Goal: Find specific page/section: Find specific page/section

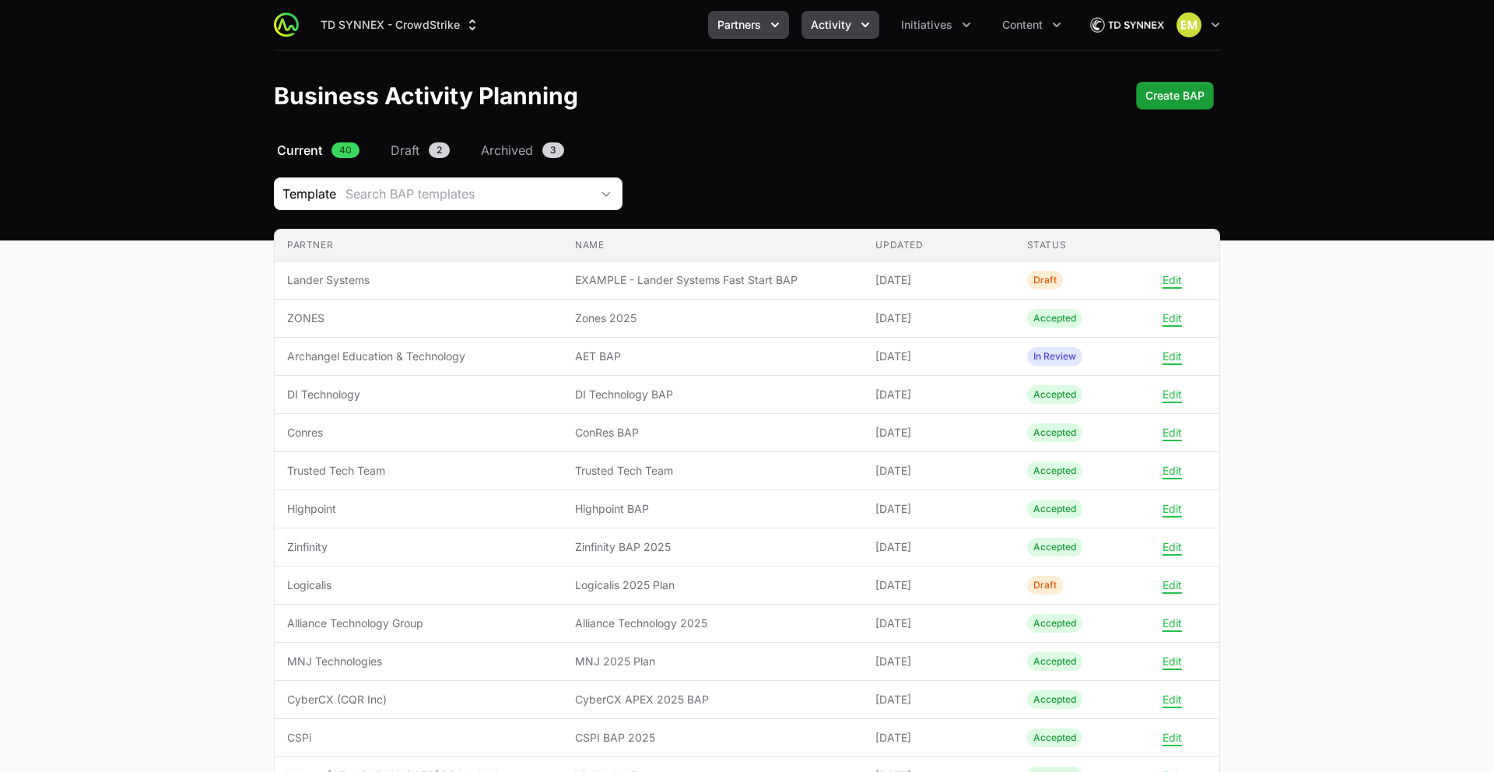
click at [841, 26] on span "Activity" at bounding box center [831, 25] width 40 height 16
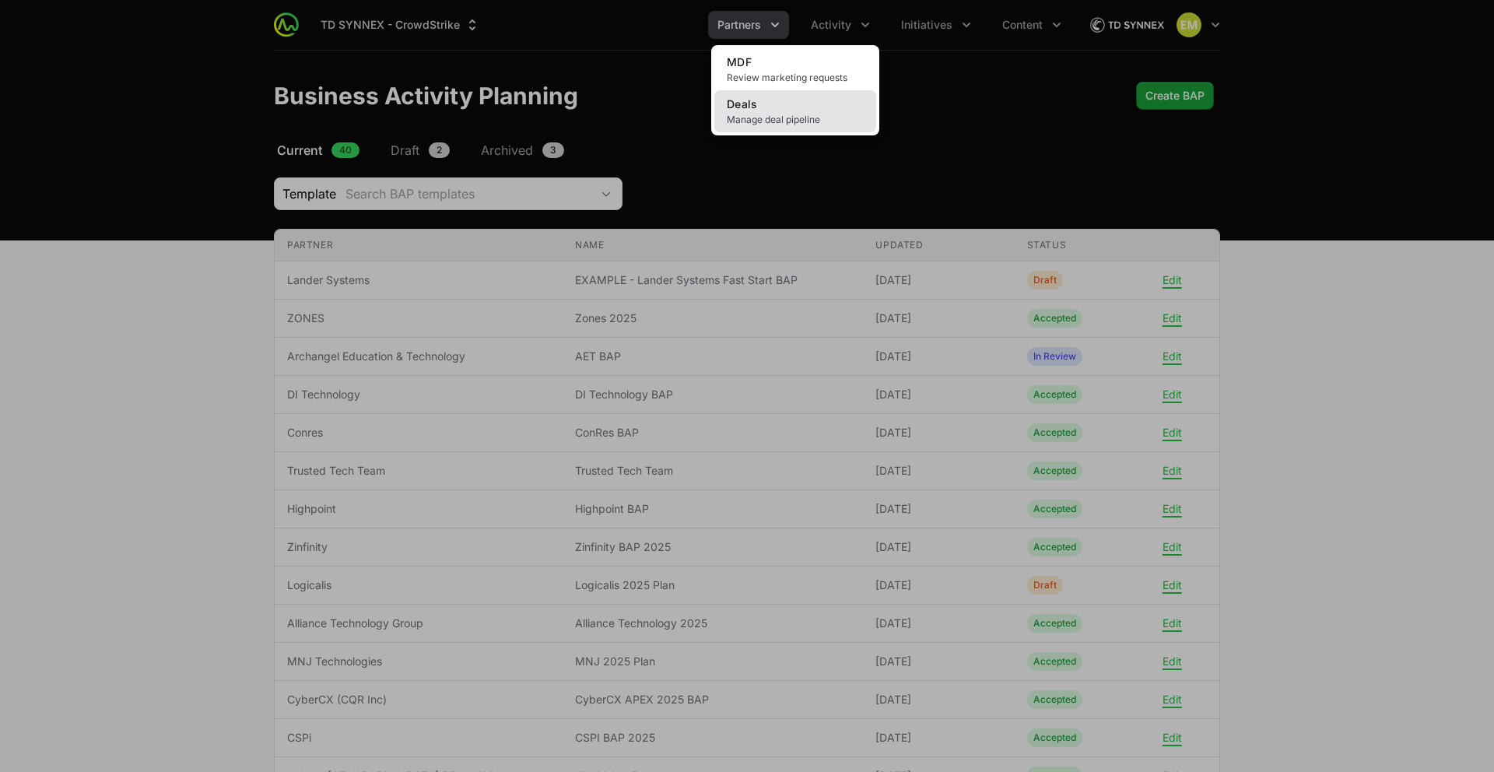
click at [804, 110] on link "Deals Manage deal pipeline" at bounding box center [795, 111] width 162 height 42
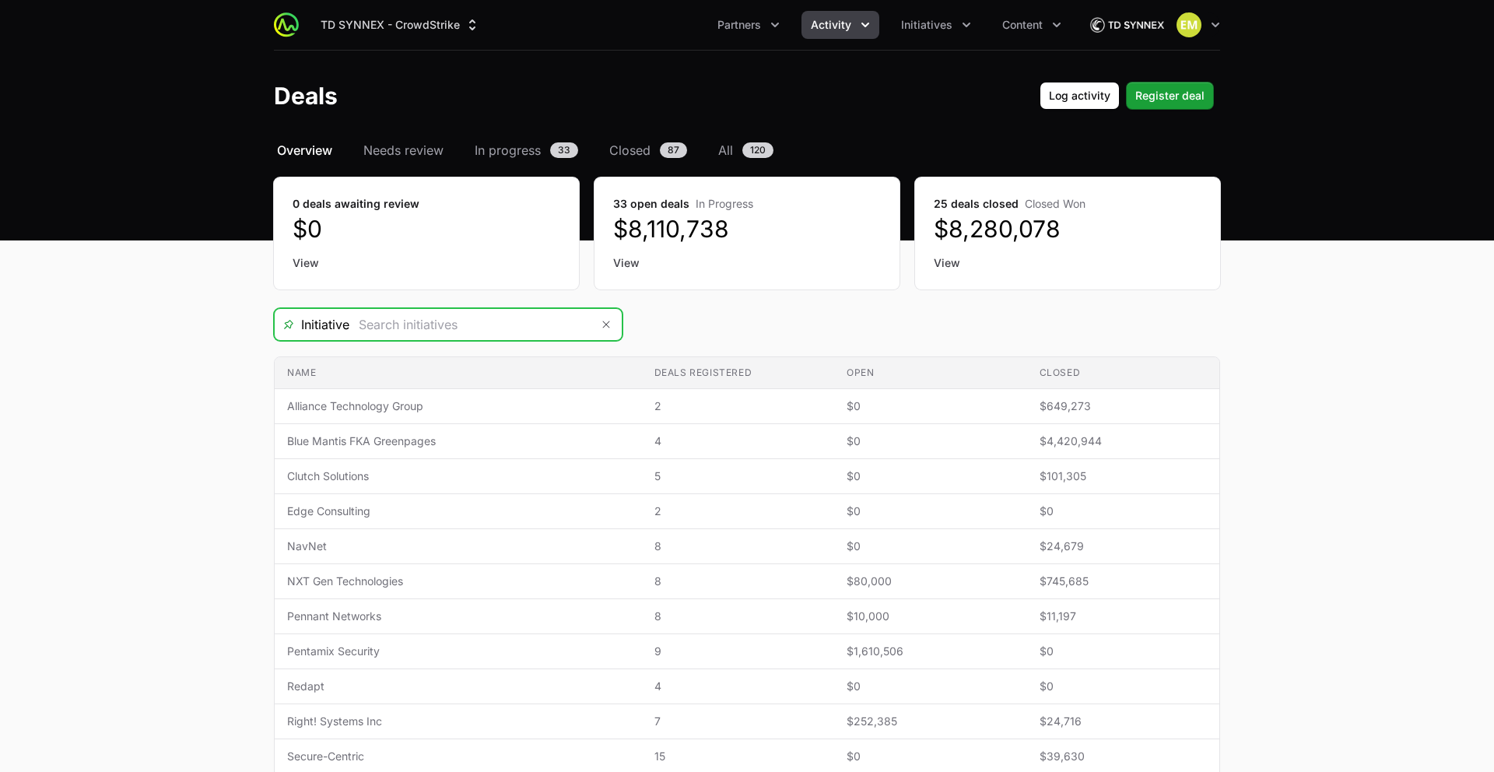
click at [511, 332] on input "Deals Filters" at bounding box center [469, 324] width 241 height 31
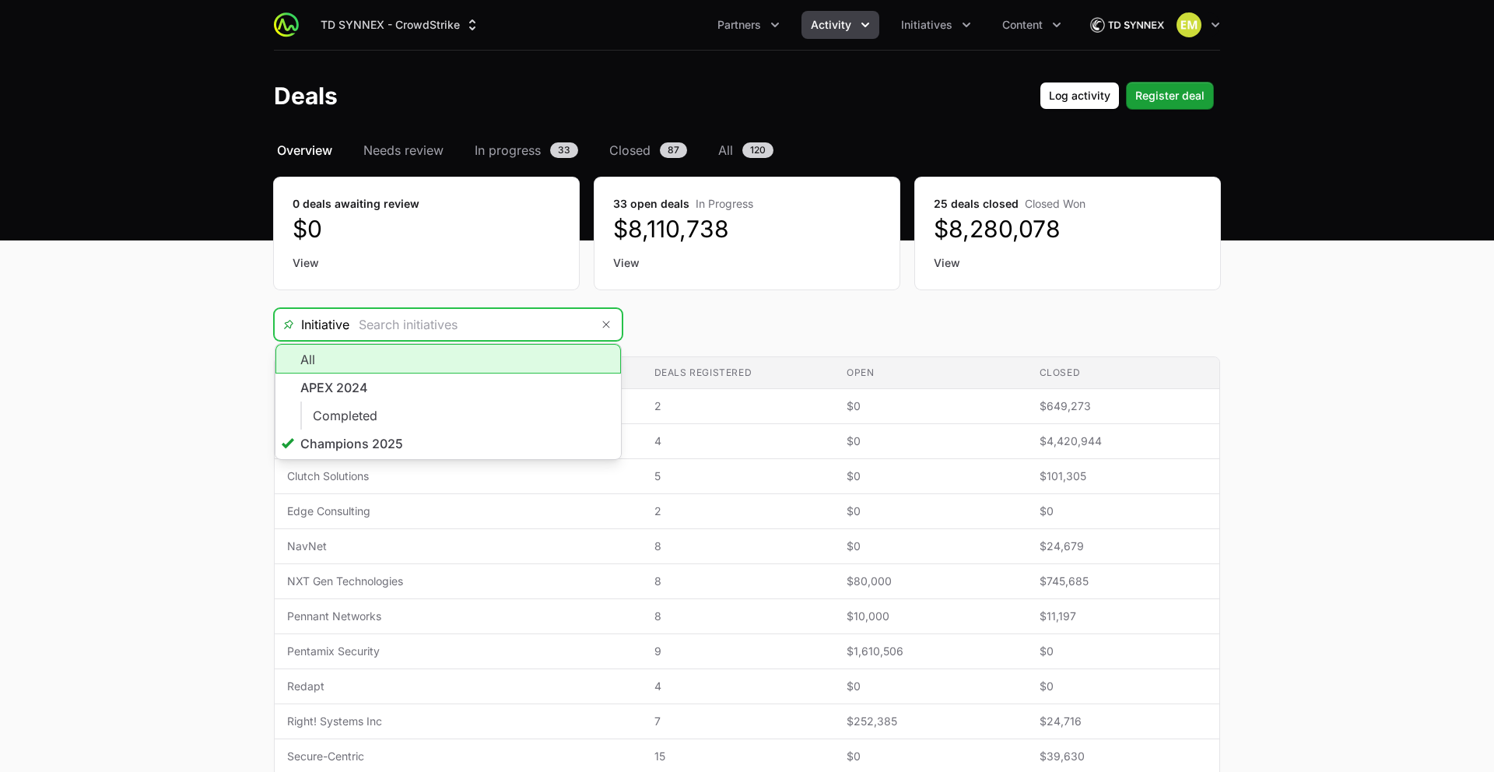
click at [344, 370] on li "All" at bounding box center [447, 359] width 345 height 30
type input "All"
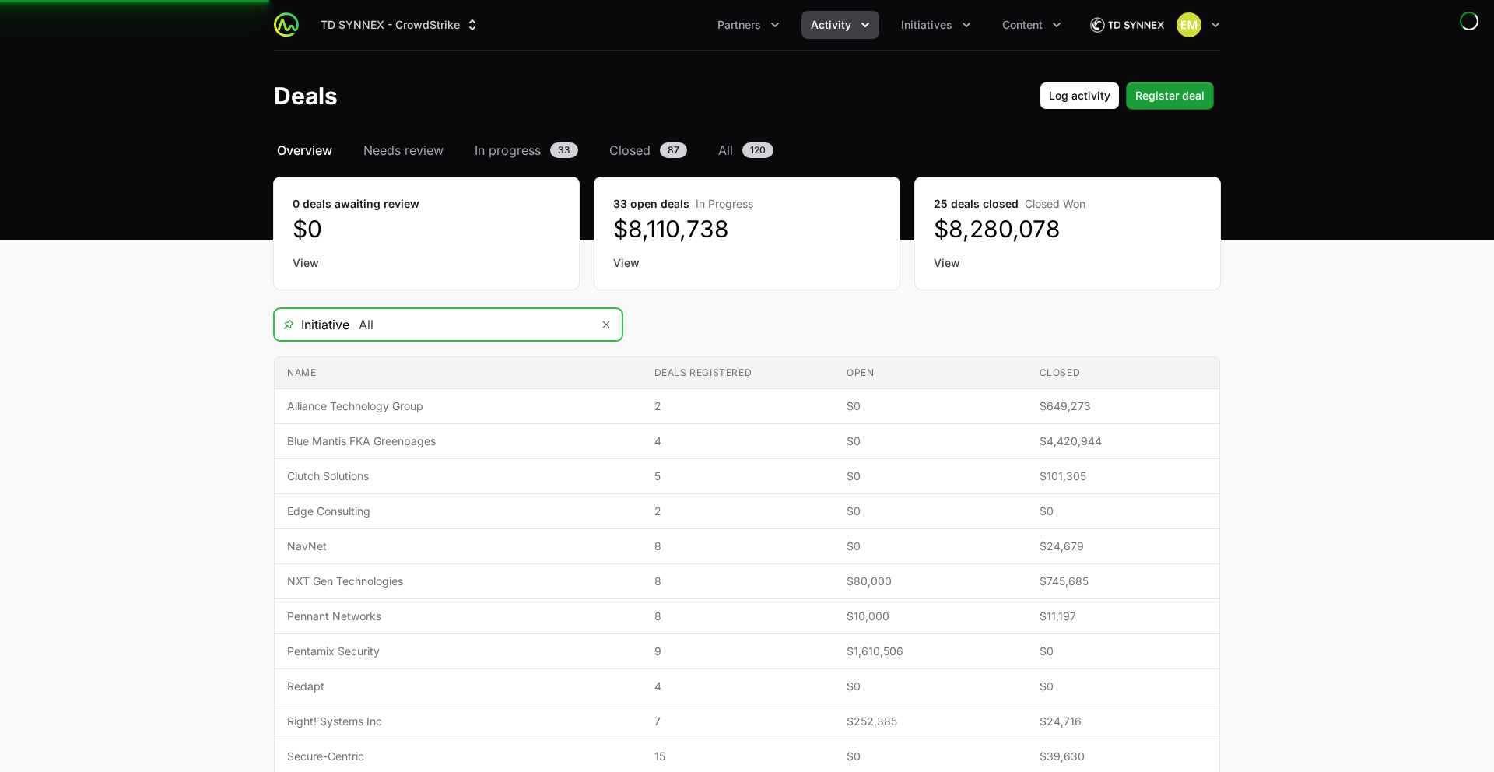
click at [349, 330] on input "All" at bounding box center [469, 324] width 241 height 31
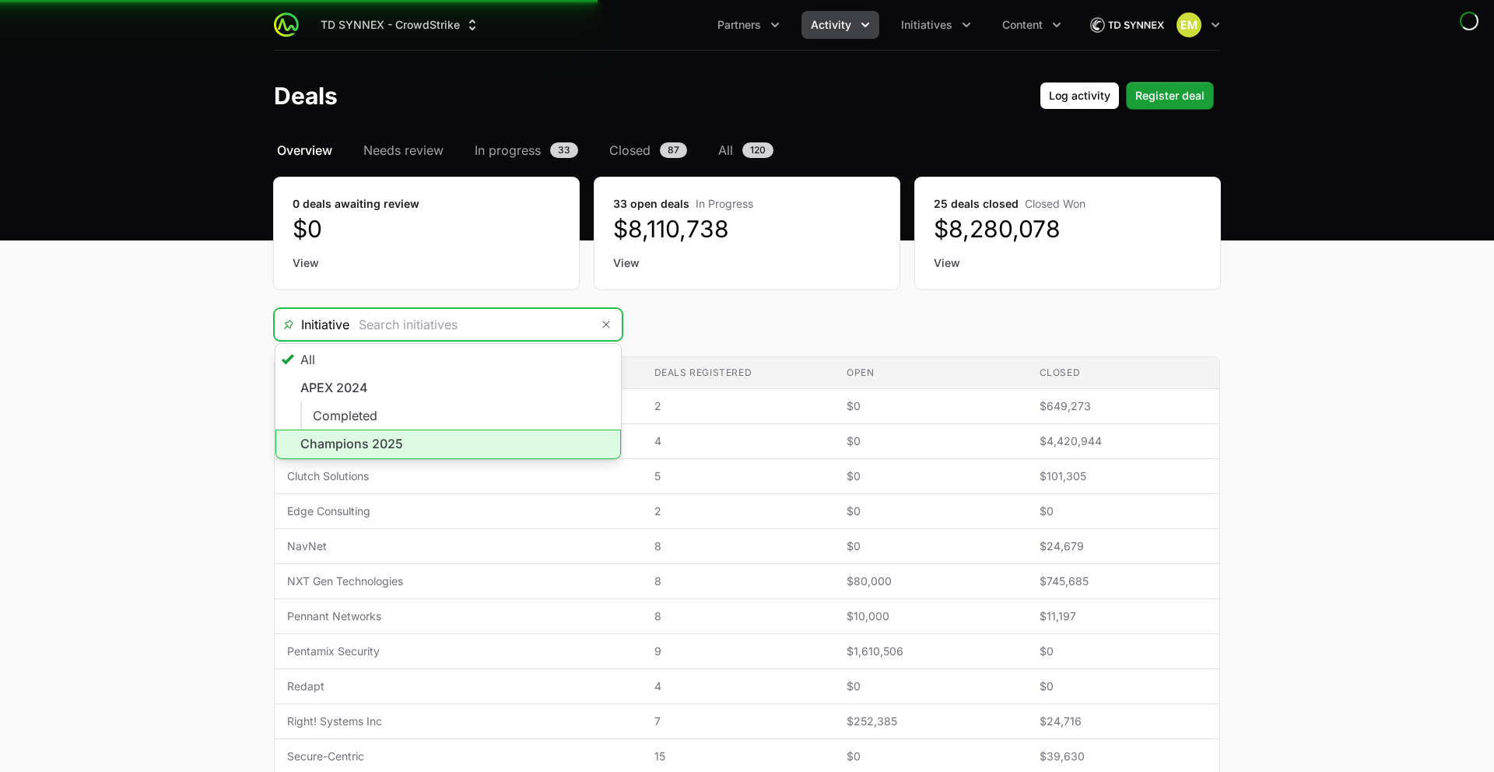
click at [336, 444] on li "Champions 2025" at bounding box center [447, 444] width 345 height 30
type input "Champions 2025"
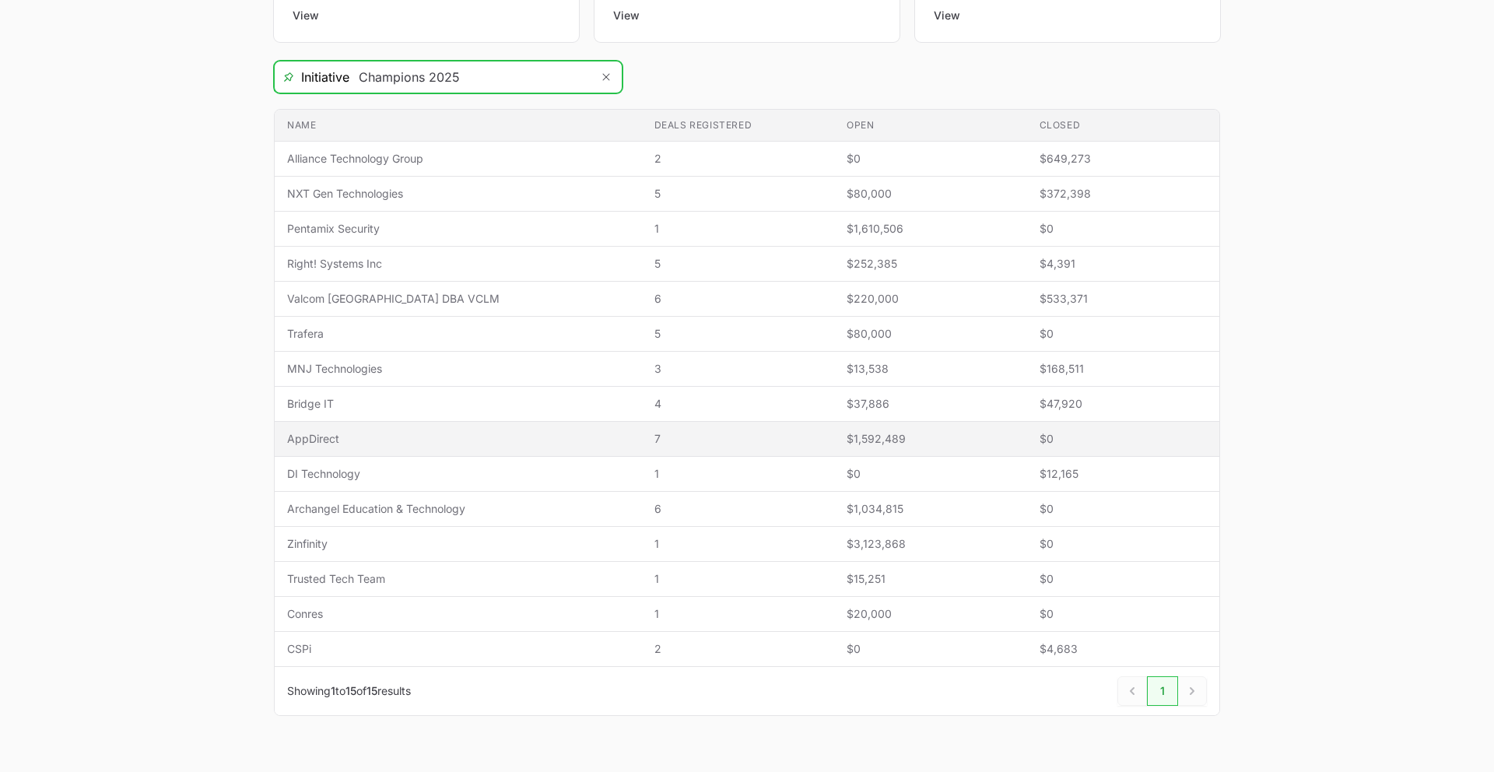
scroll to position [239, 0]
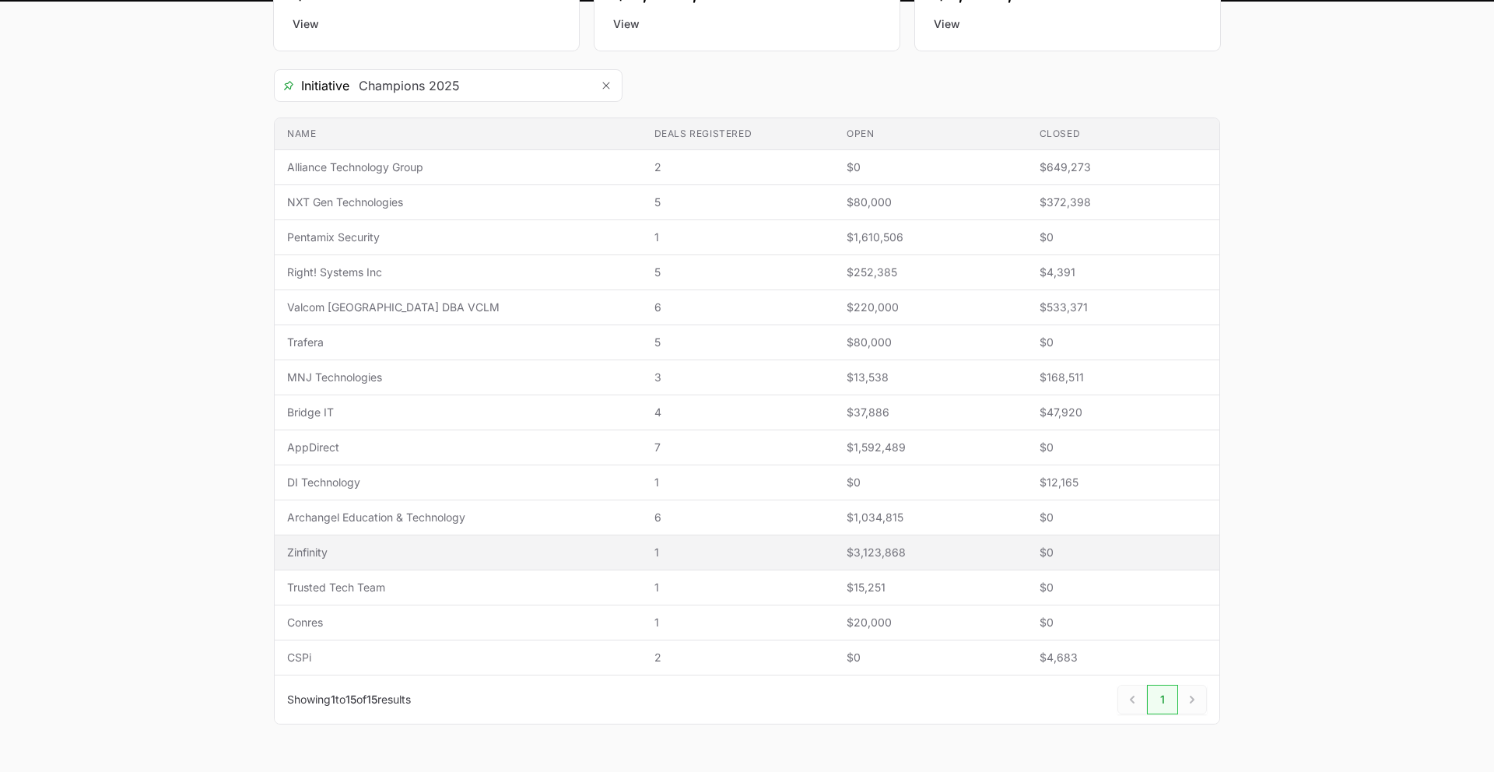
click at [377, 553] on span "Zinfinity" at bounding box center [458, 553] width 342 height 16
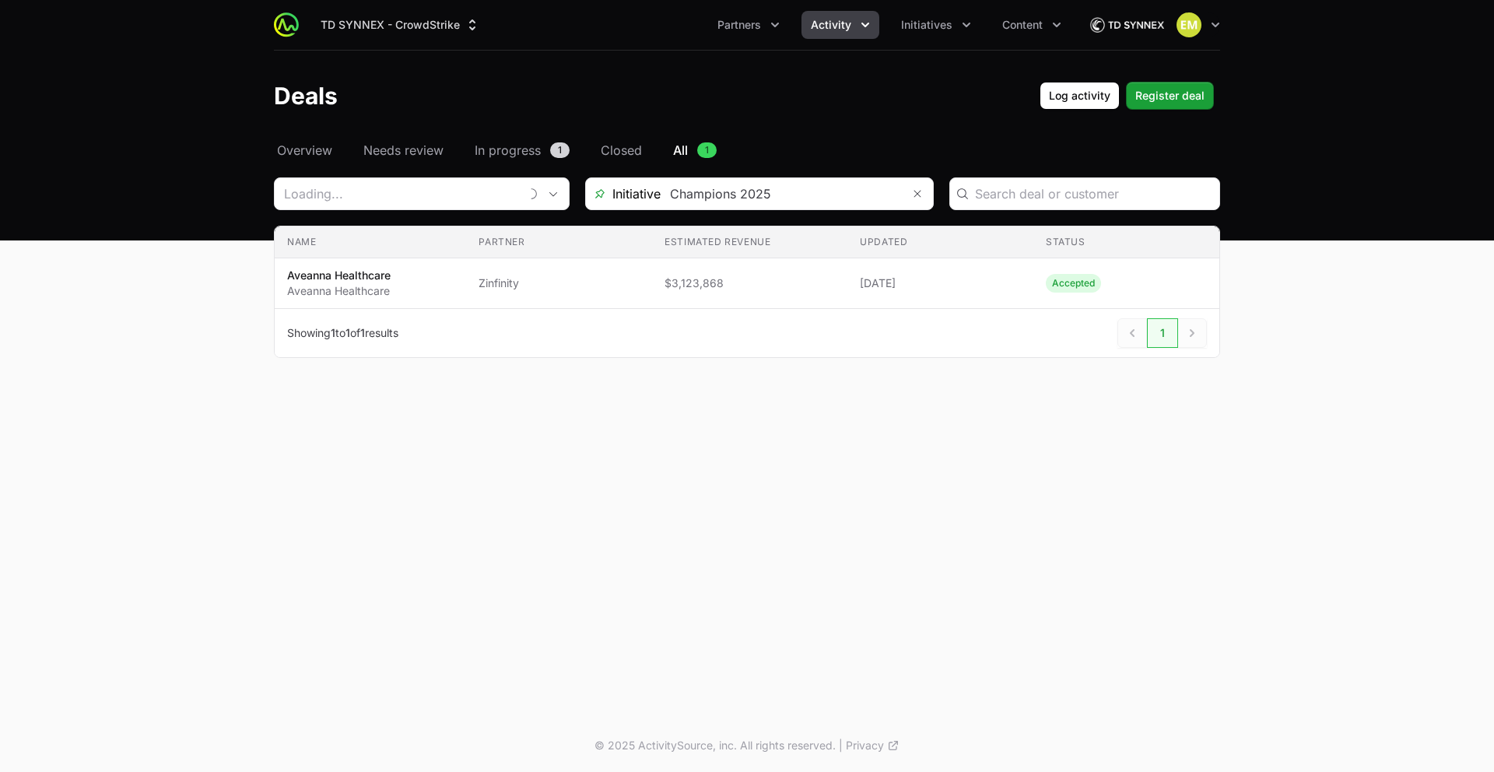
type input "Zinfinity"
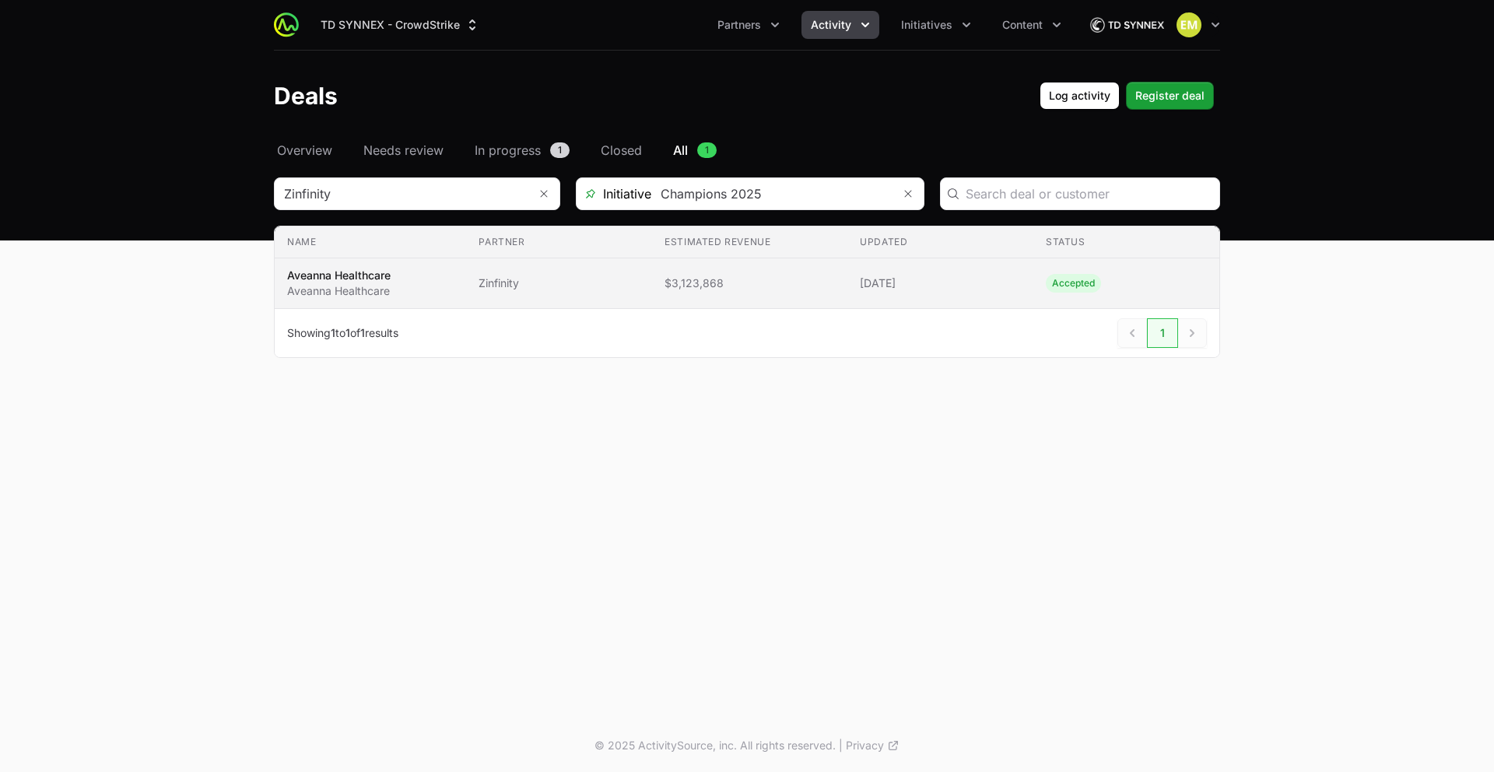
click at [375, 287] on p "Aveanna Healthcare" at bounding box center [338, 291] width 103 height 16
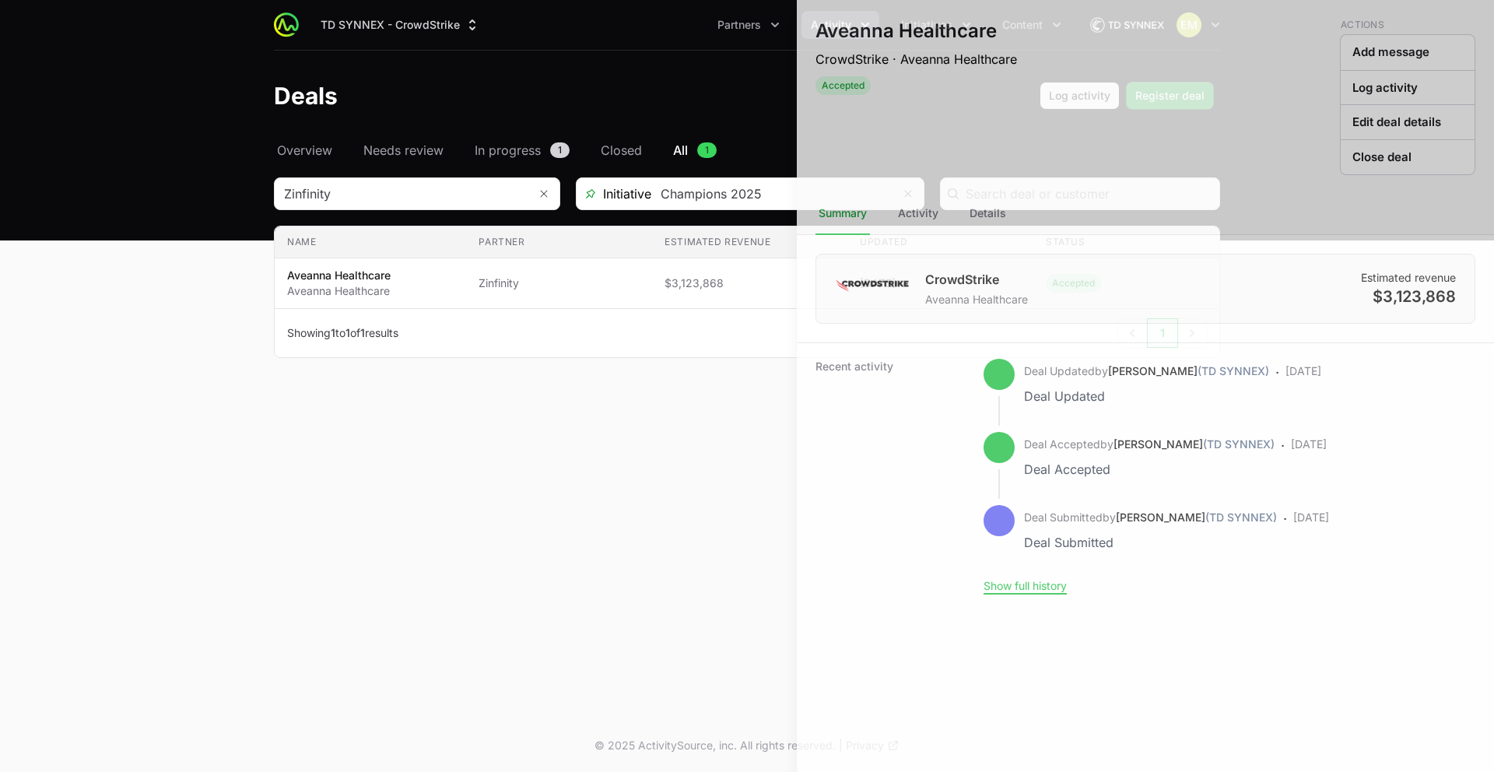
click at [375, 415] on div at bounding box center [747, 386] width 1494 height 772
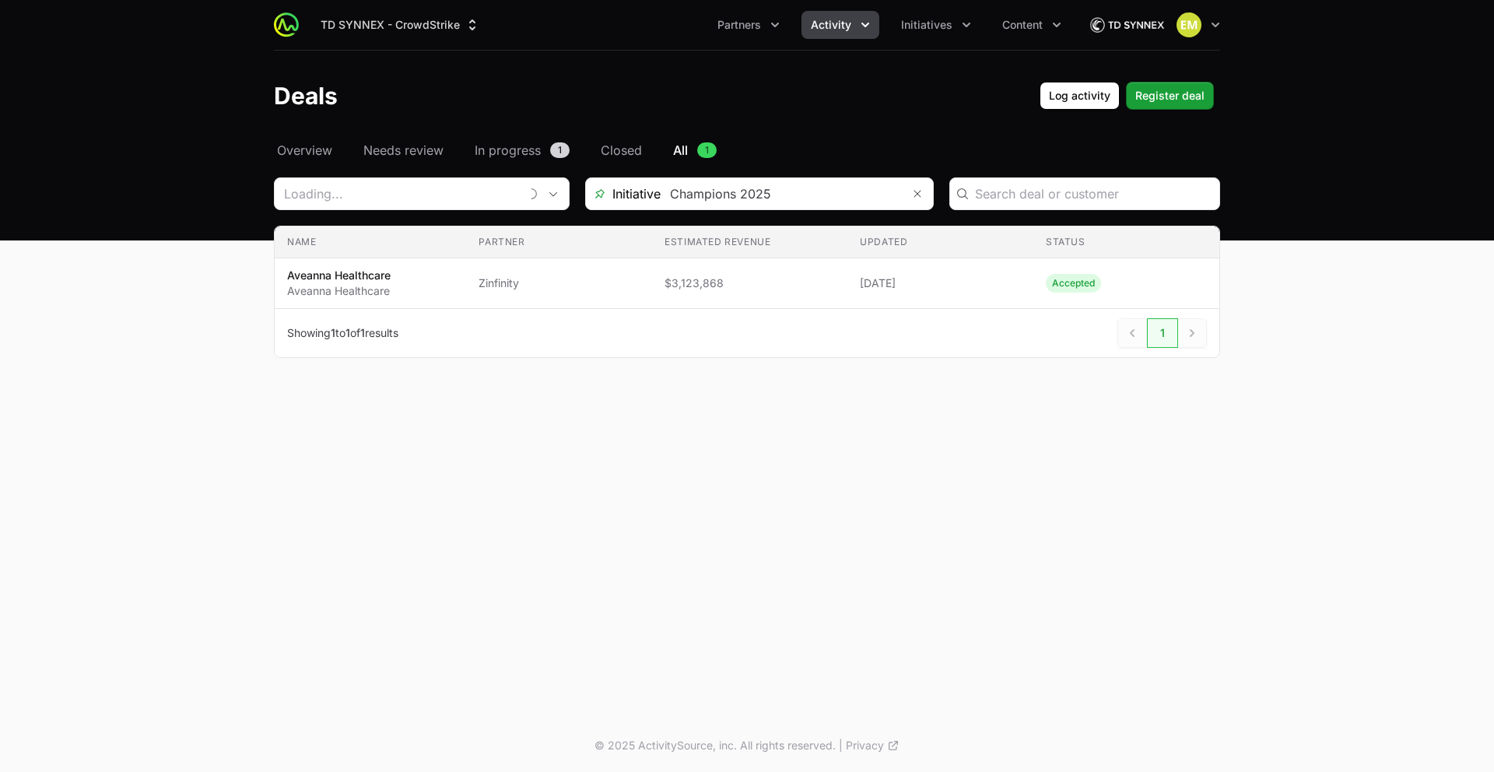
type input "Zinfinity"
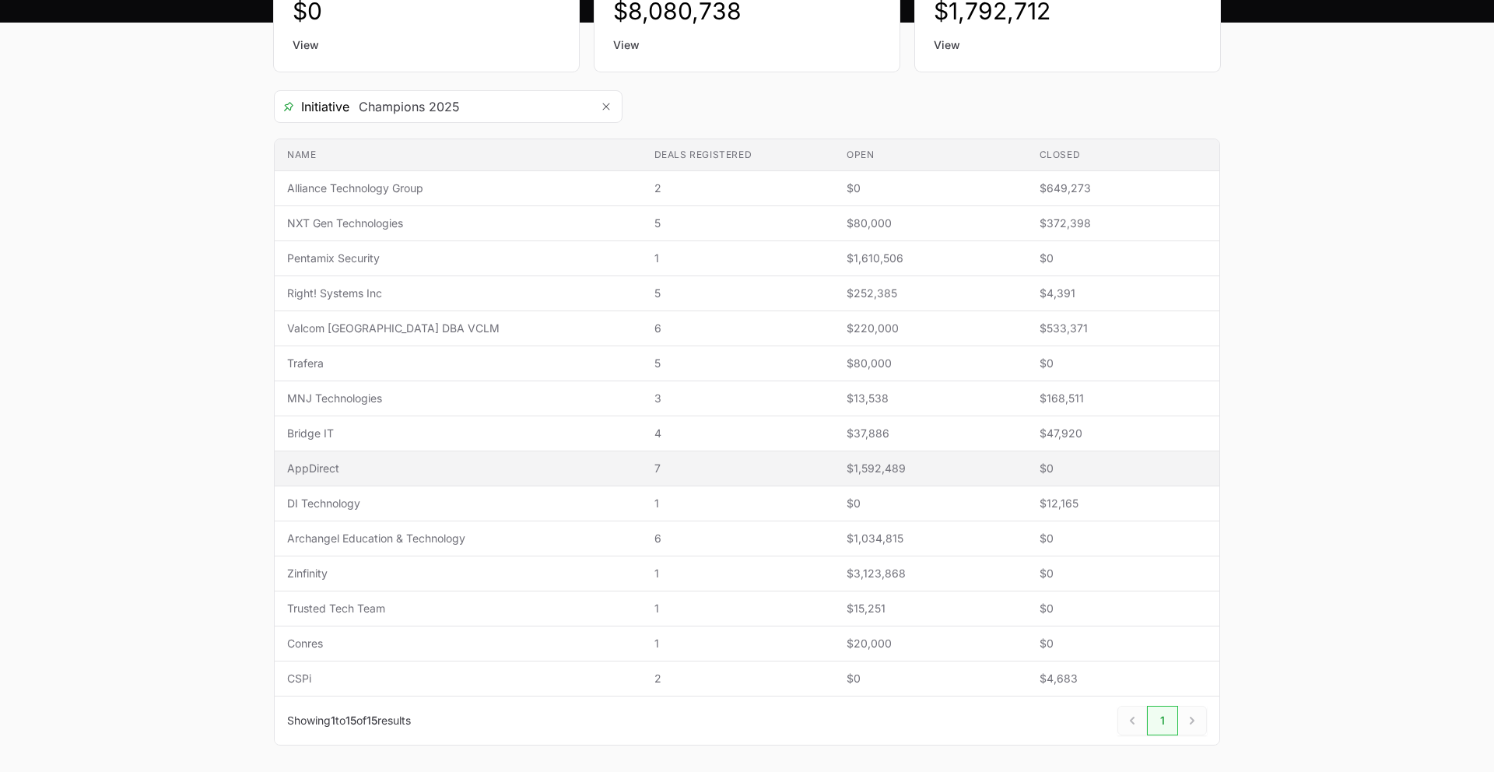
scroll to position [213, 0]
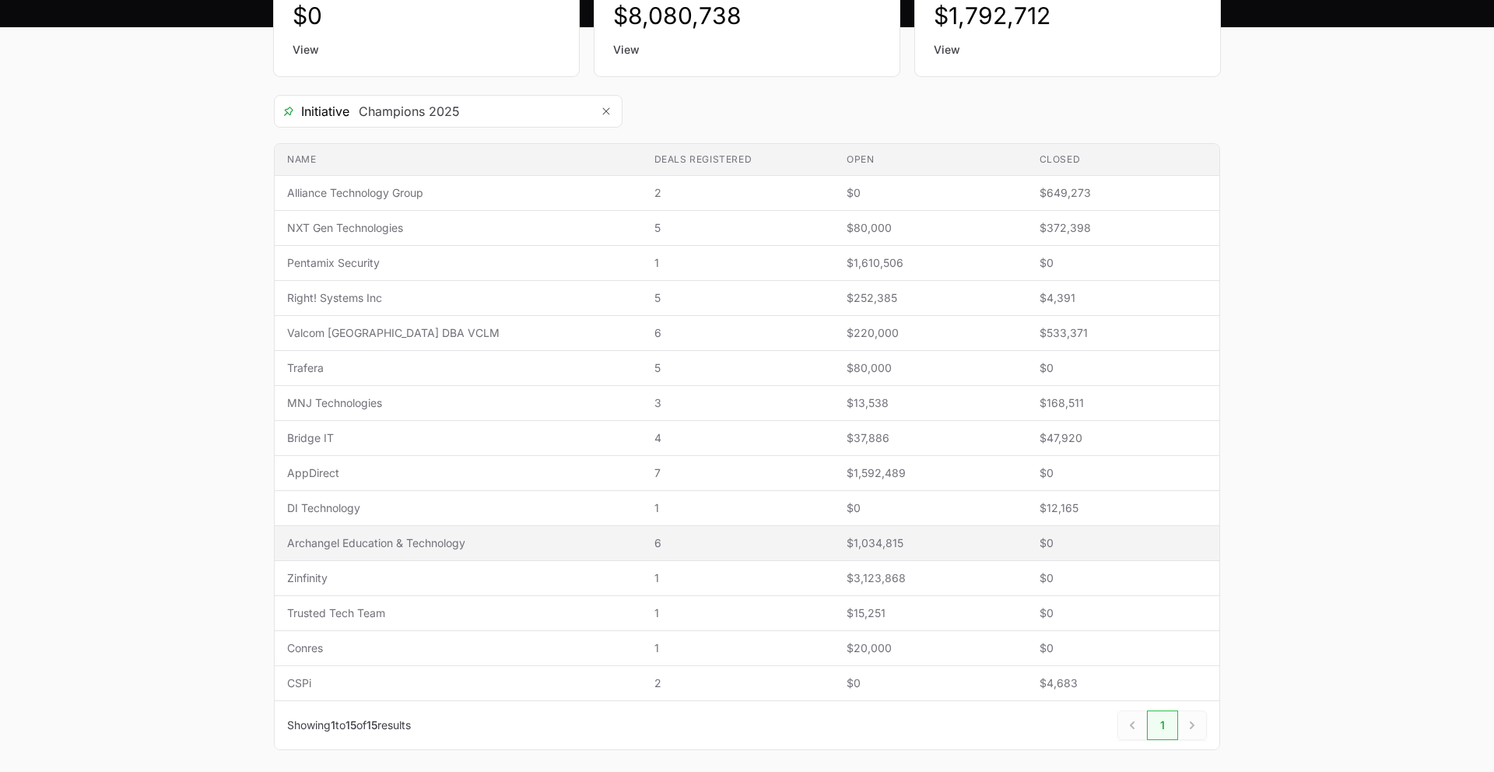
click at [531, 546] on span "Archangel Education & Technology" at bounding box center [458, 543] width 342 height 16
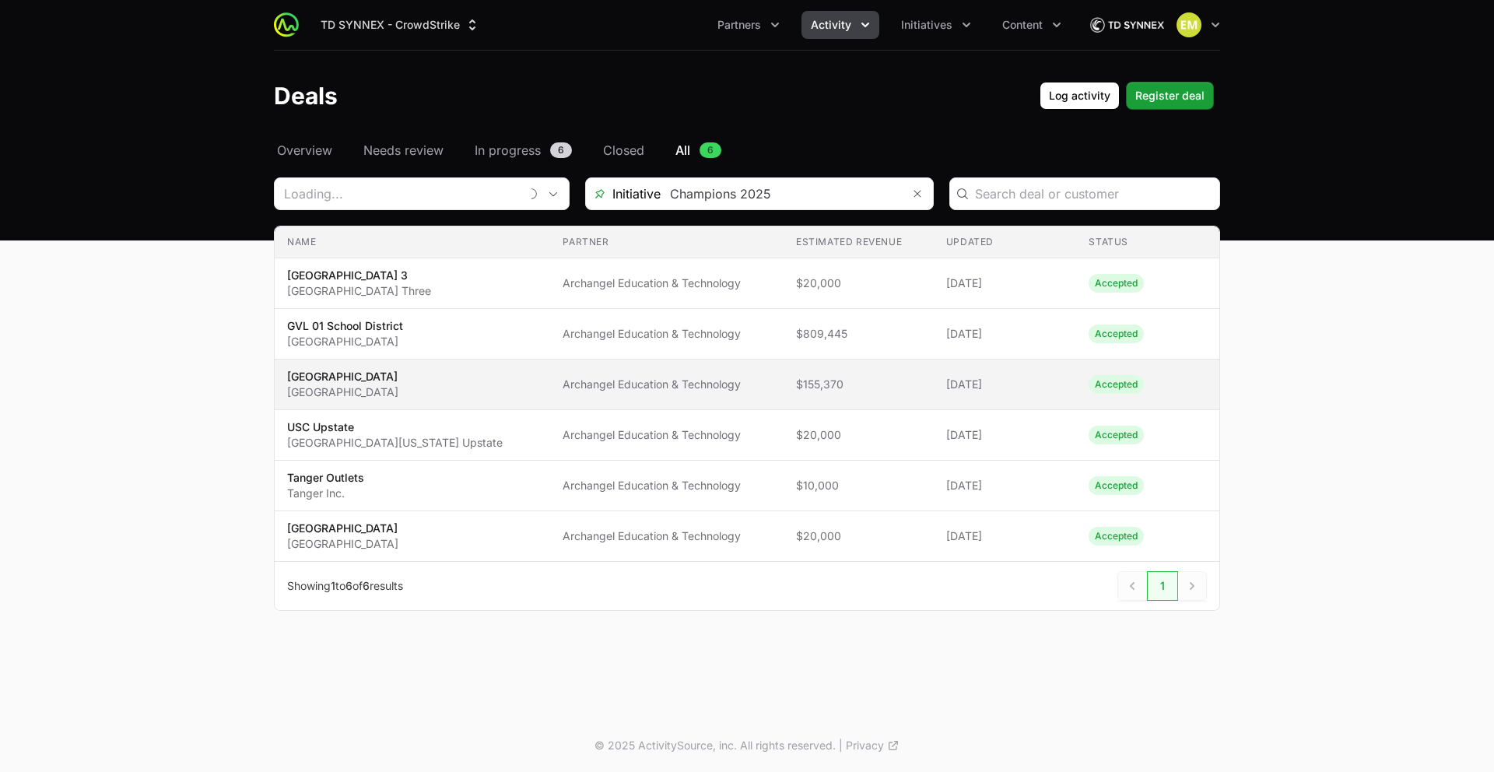
type input "Archangel Education & Technology"
